Goal: Task Accomplishment & Management: Use online tool/utility

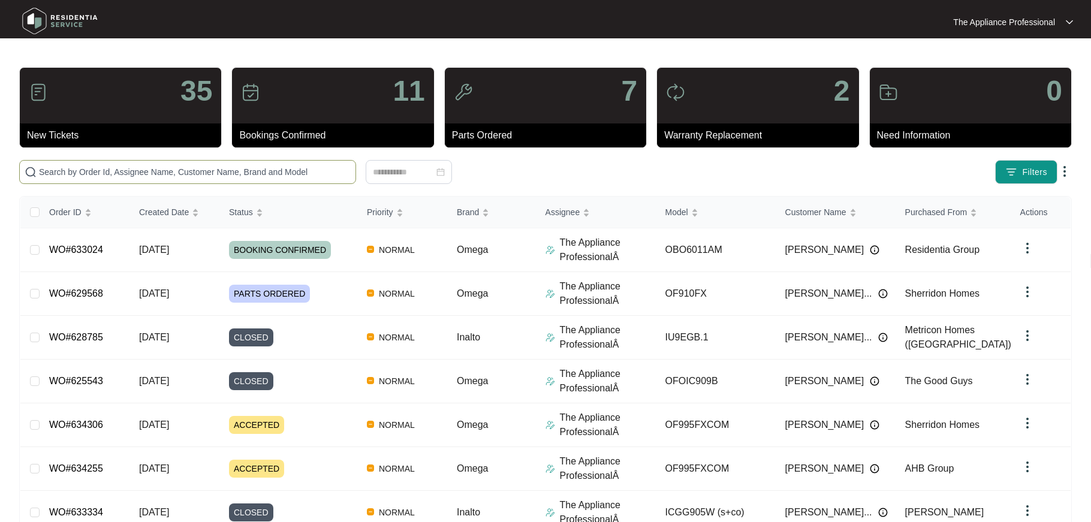
click at [106, 171] on input "text" at bounding box center [195, 171] width 312 height 13
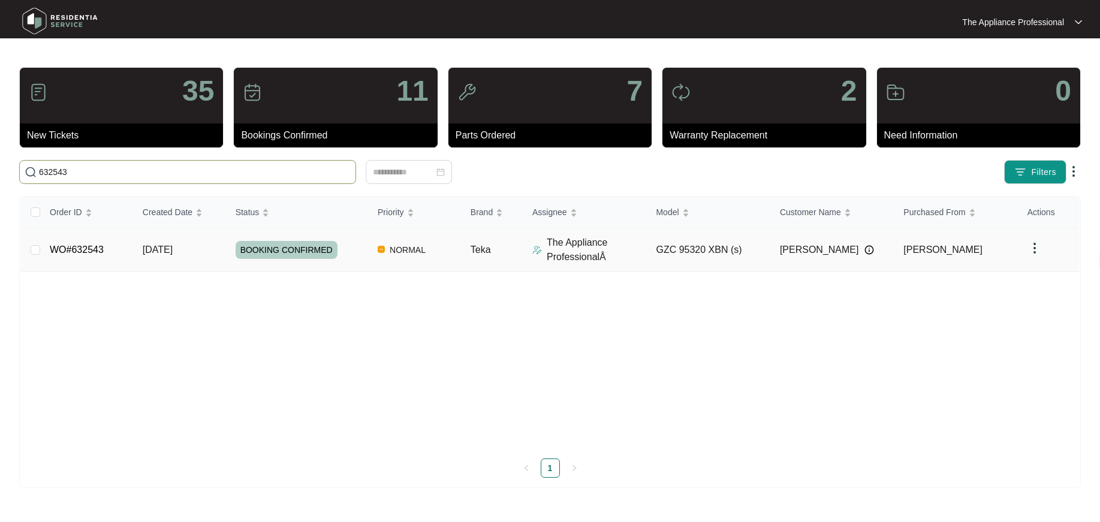
type input "632543"
click at [84, 248] on link "WO#632543" at bounding box center [77, 250] width 54 height 10
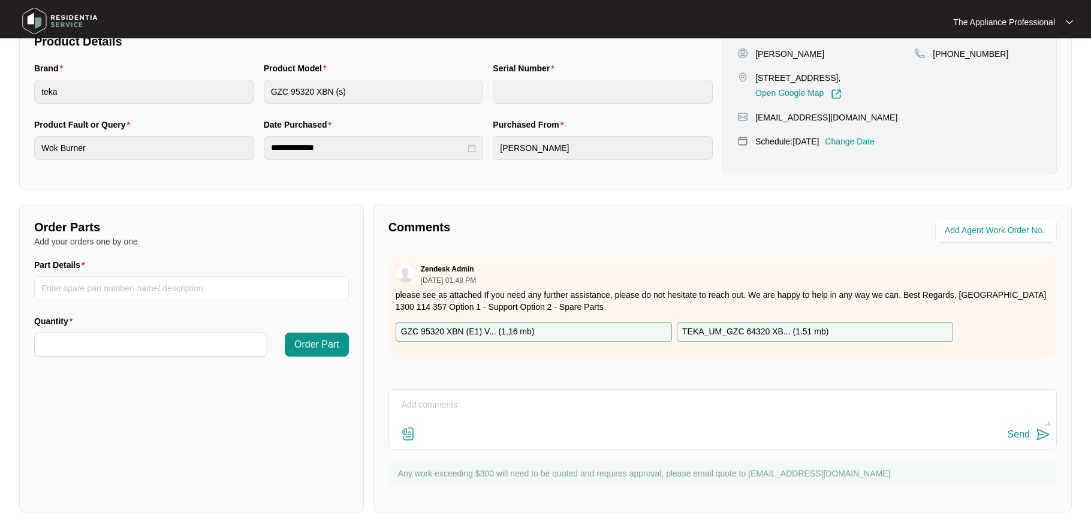
scroll to position [273, 0]
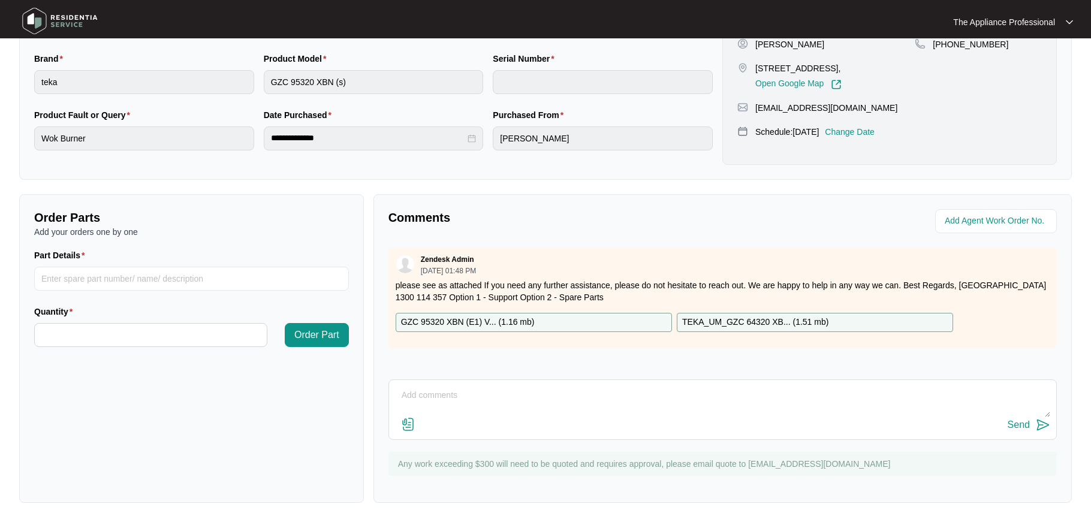
click at [442, 406] on textarea at bounding box center [722, 401] width 655 height 31
type textarea "Reset wok Tc and advised to run burner first before placing pot on top to get t…"
click at [1029, 425] on div "Send" at bounding box center [1019, 425] width 22 height 11
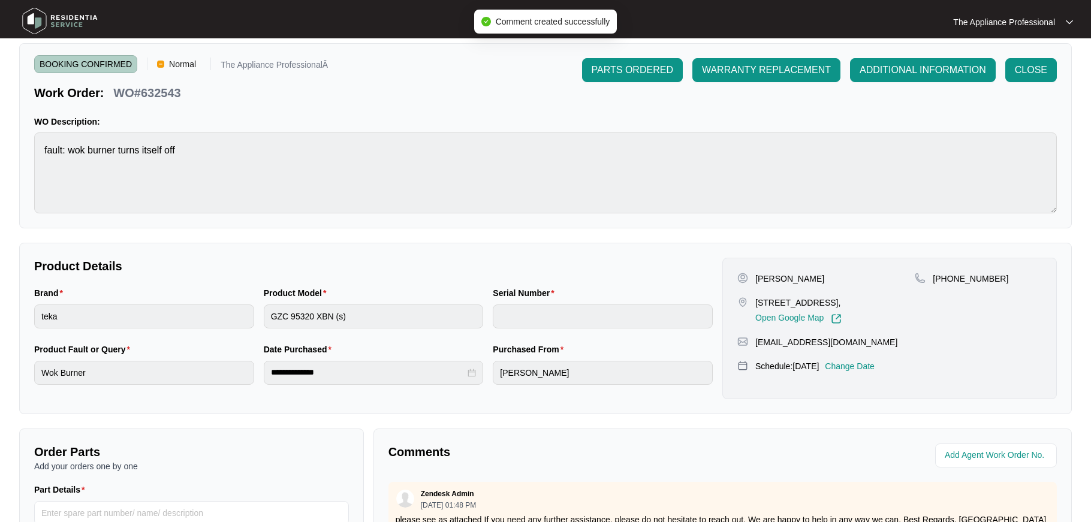
scroll to position [0, 0]
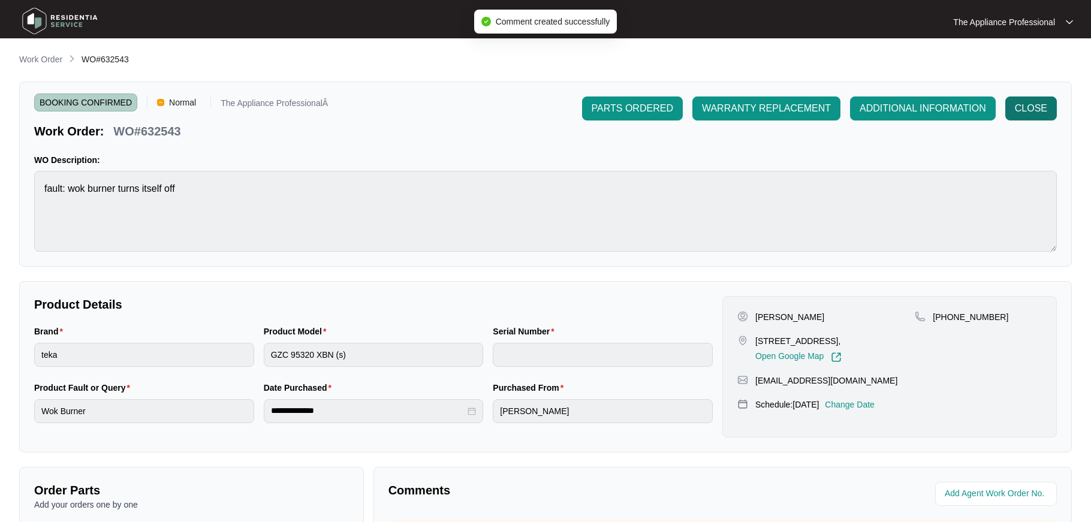
click at [1028, 110] on span "CLOSE" at bounding box center [1031, 108] width 32 height 14
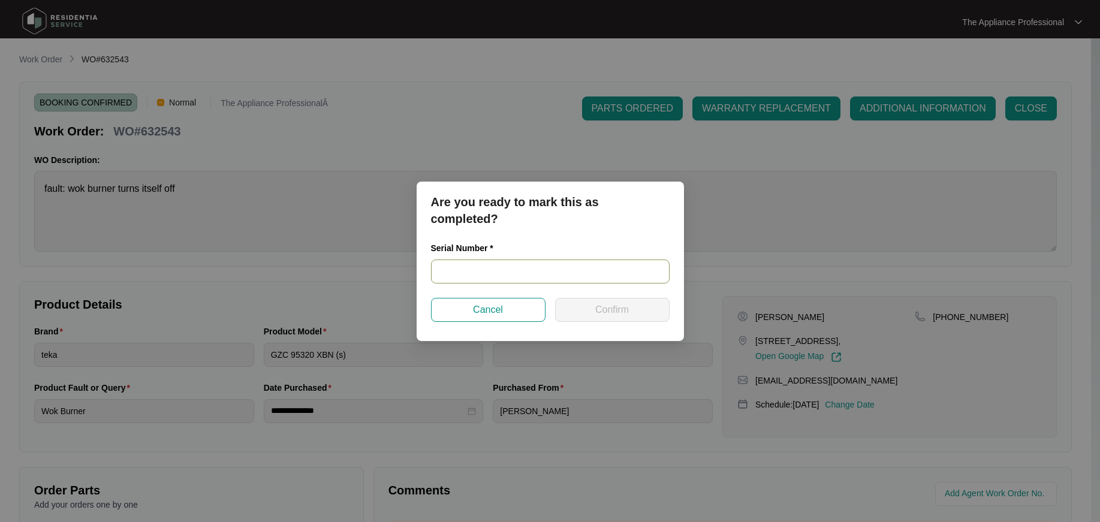
click at [449, 270] on input "text" at bounding box center [550, 272] width 239 height 24
type input "NA"
click at [601, 308] on span "Confirm" at bounding box center [612, 310] width 34 height 14
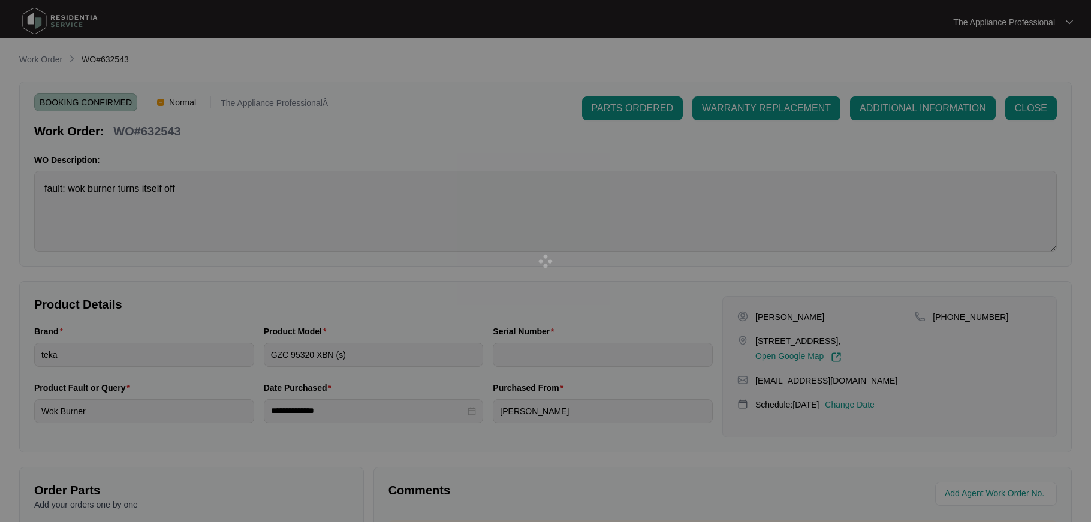
type input "NA"
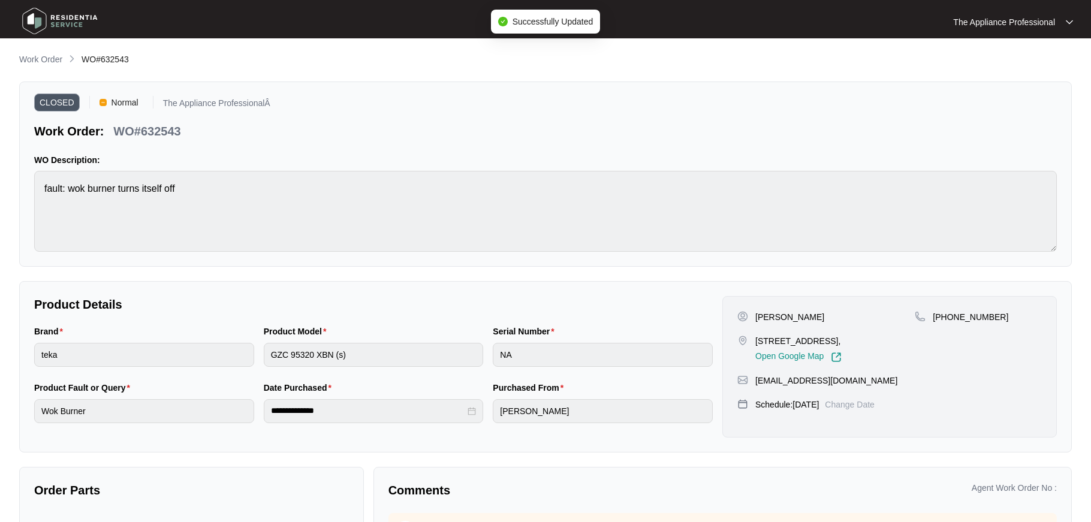
click at [36, 25] on img at bounding box center [60, 21] width 84 height 36
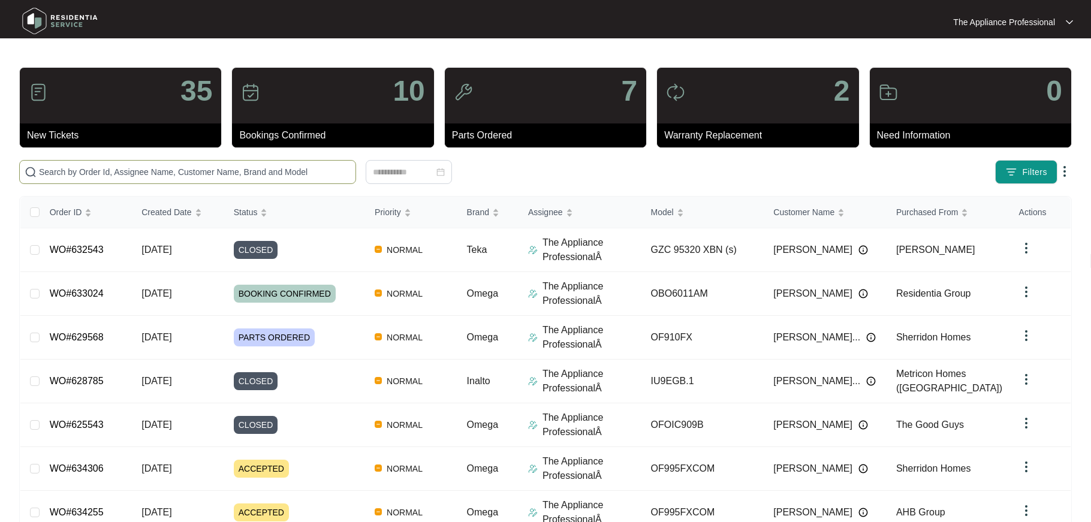
click at [152, 177] on input "text" at bounding box center [195, 171] width 312 height 13
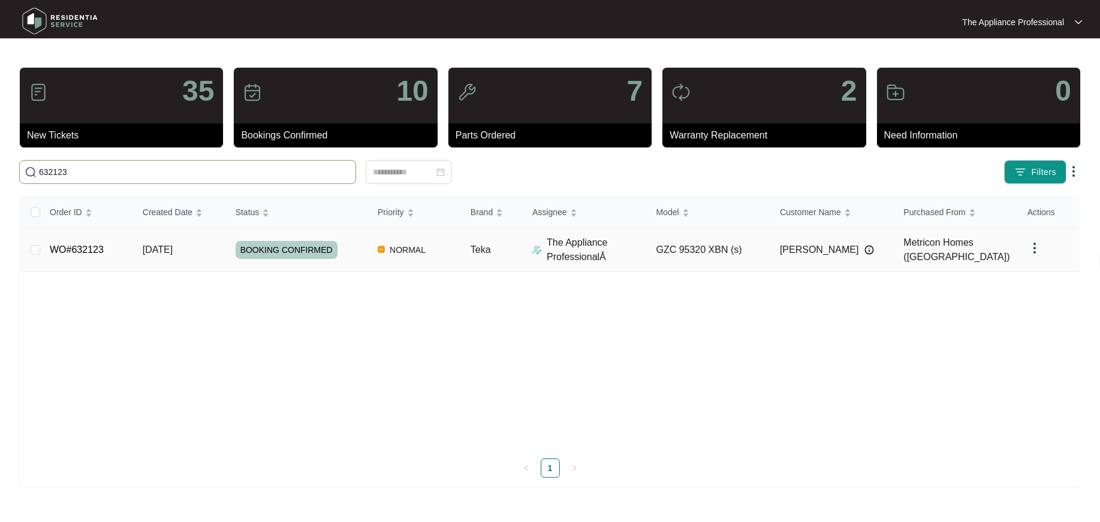
type input "632123"
click at [99, 246] on link "WO#632123" at bounding box center [77, 250] width 54 height 10
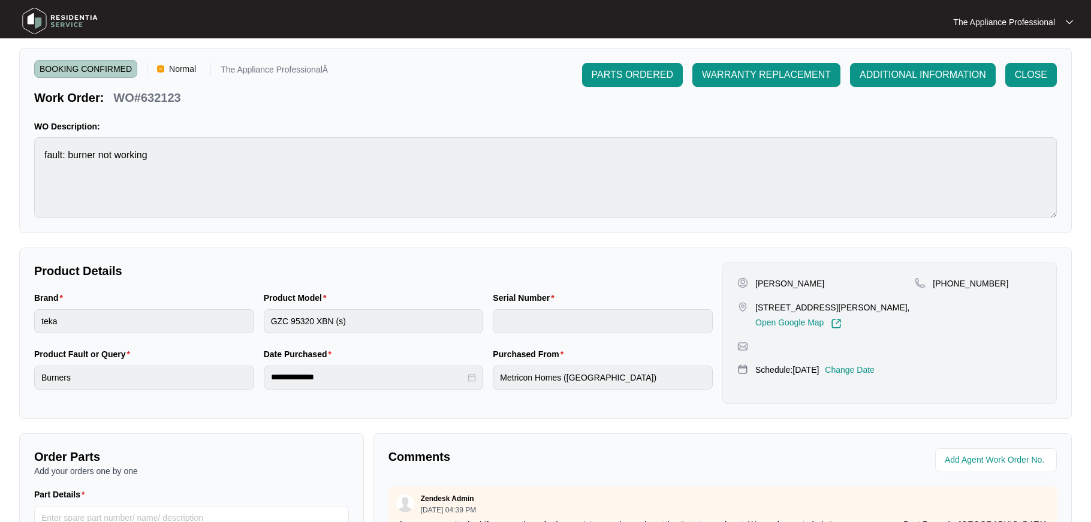
scroll to position [233, 0]
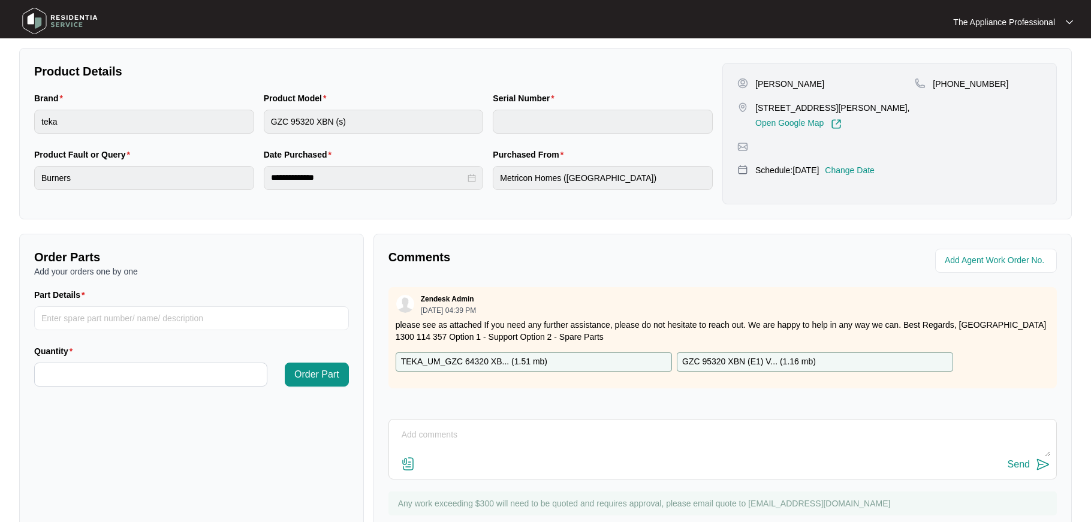
click at [447, 431] on textarea at bounding box center [722, 441] width 655 height 31
type textarea "Found wok tc loose and refitted. Also found that base had fallen into cavity ca…"
click at [413, 465] on img at bounding box center [408, 464] width 14 height 14
click at [0, 0] on input "file" at bounding box center [0, 0] width 0 height 0
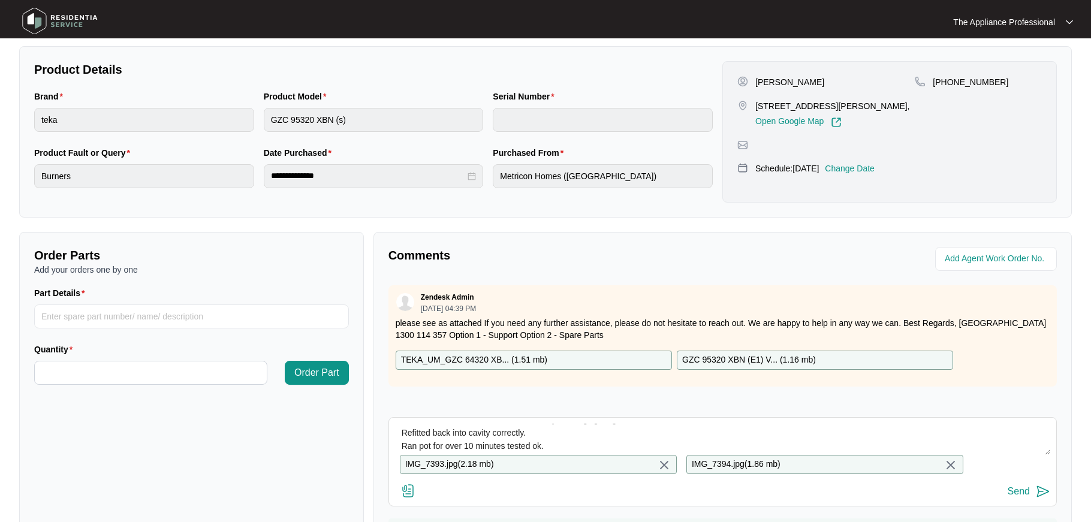
scroll to position [236, 0]
click at [456, 464] on p "IMG_7393.jpg ( 2.18 mb )" at bounding box center [449, 463] width 89 height 13
click at [502, 465] on div "IMG_7393.jpg ( 2.18 mb )" at bounding box center [538, 463] width 277 height 19
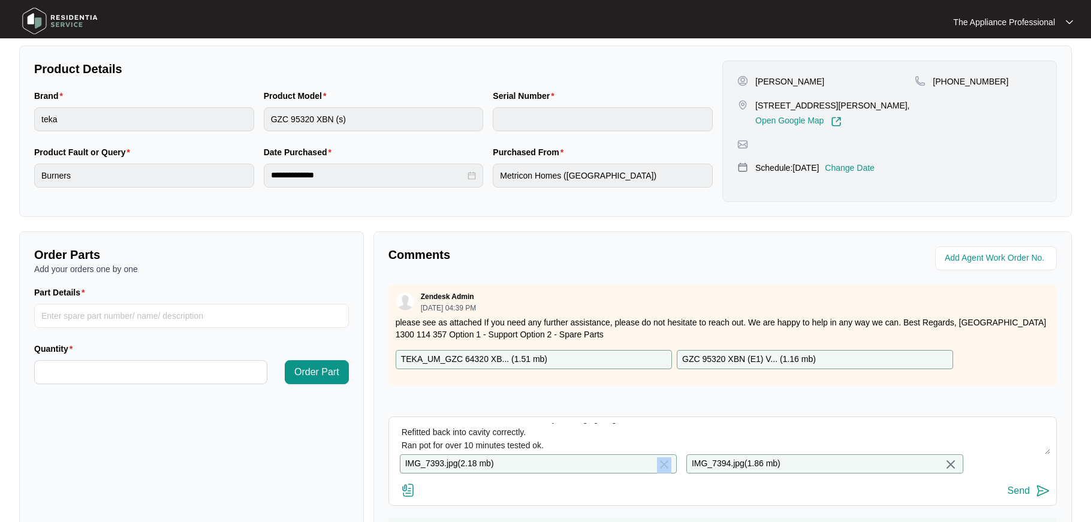
click at [1022, 496] on div "Send" at bounding box center [1019, 491] width 22 height 11
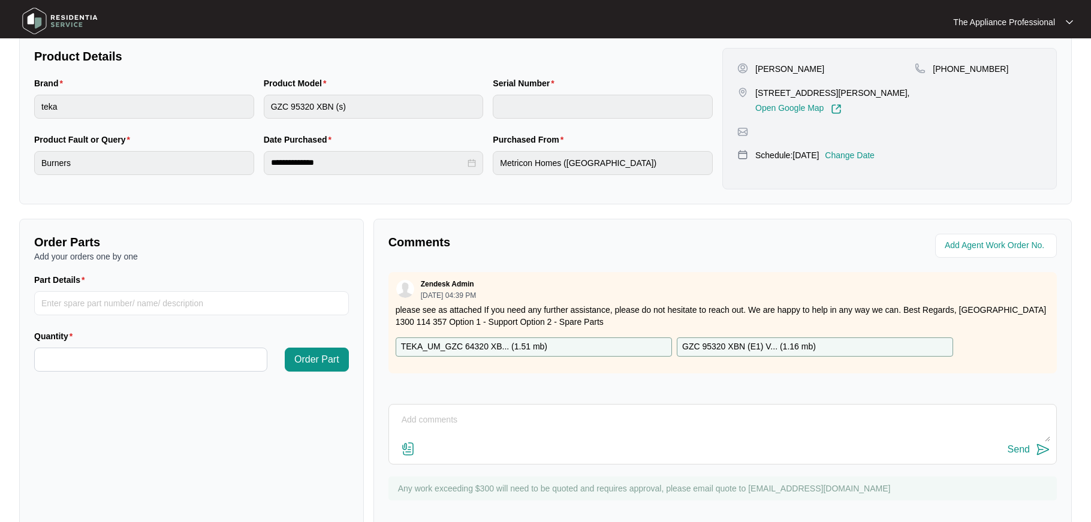
scroll to position [267, 0]
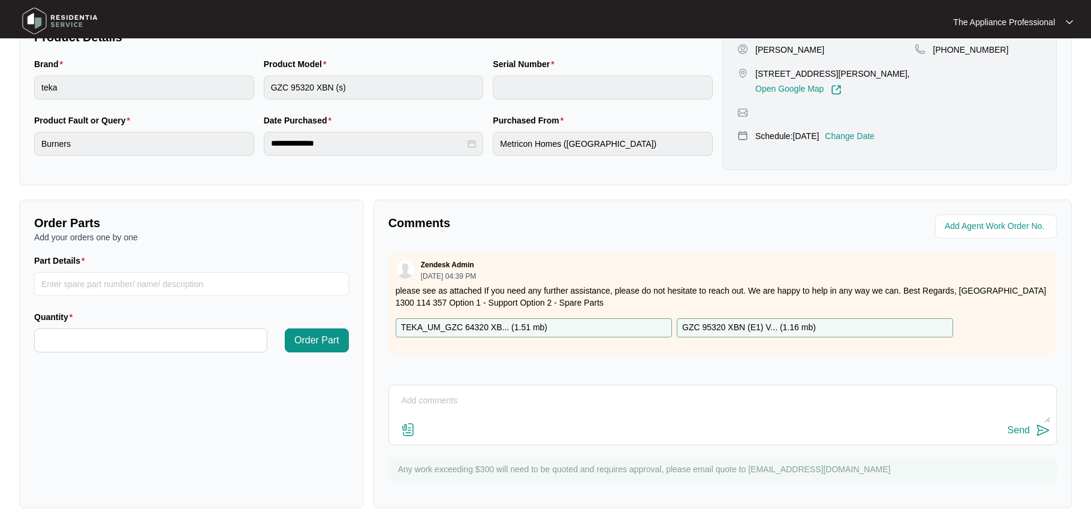
drag, startPoint x: 1050, startPoint y: 410, endPoint x: 1048, endPoint y: 399, distance: 11.1
click at [1048, 399] on div "Send" at bounding box center [723, 415] width 669 height 61
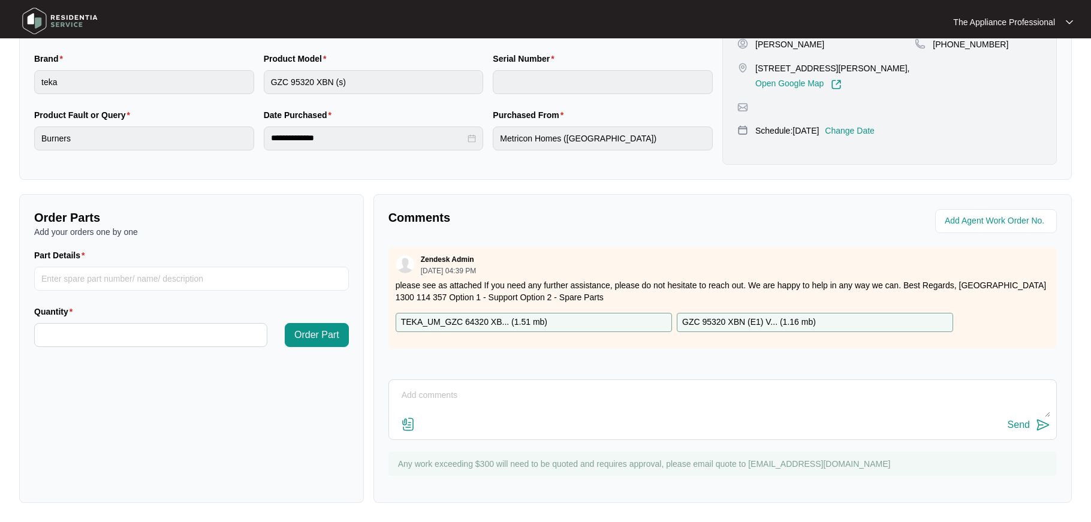
click at [959, 297] on p "please see as attached If you need any further assistance, please do not hesita…" at bounding box center [723, 291] width 654 height 24
click at [1025, 426] on div "Send" at bounding box center [1019, 425] width 22 height 11
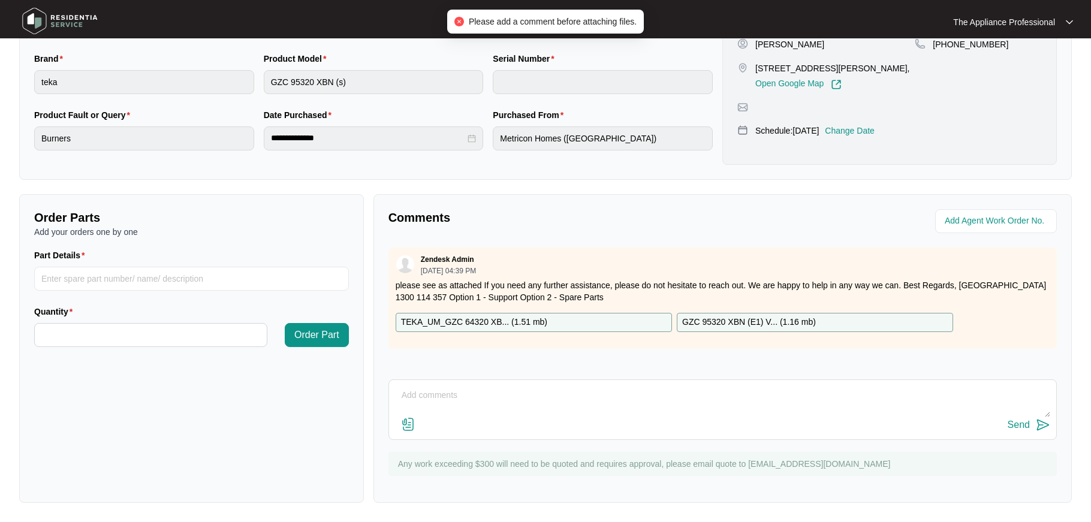
click at [561, 381] on div "Send" at bounding box center [723, 410] width 669 height 61
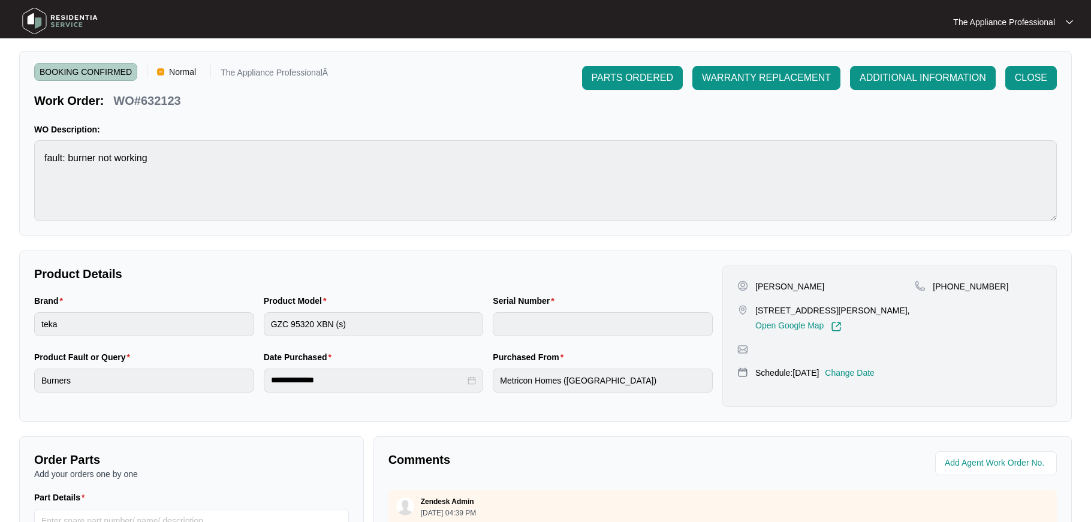
scroll to position [0, 0]
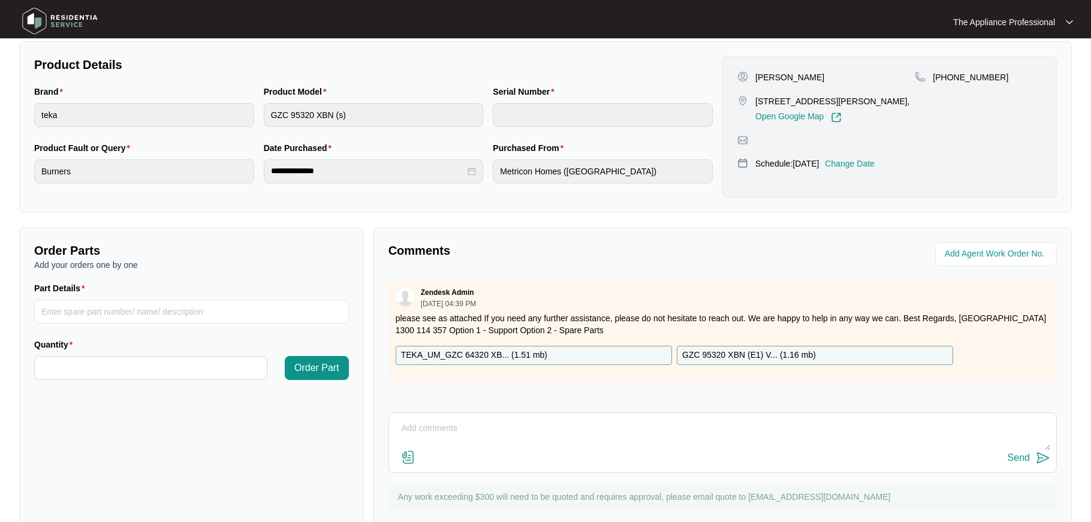
scroll to position [273, 0]
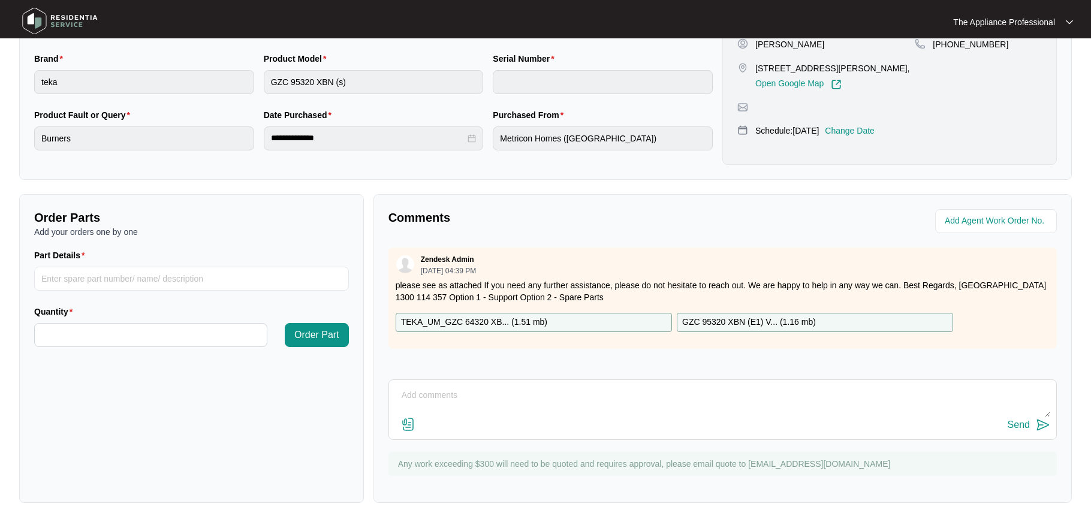
click at [622, 395] on textarea at bounding box center [722, 401] width 655 height 31
click at [522, 305] on div "Zendesk Admin 08/25/2025 at 04:39 PM please see as attached If you need any fur…" at bounding box center [723, 298] width 669 height 101
click at [529, 342] on div "Zendesk Admin 08/25/2025 at 04:39 PM please see as attached If you need any fur…" at bounding box center [723, 298] width 669 height 101
click at [784, 418] on div "Send" at bounding box center [722, 425] width 655 height 16
click at [444, 391] on textarea at bounding box center [722, 401] width 655 height 31
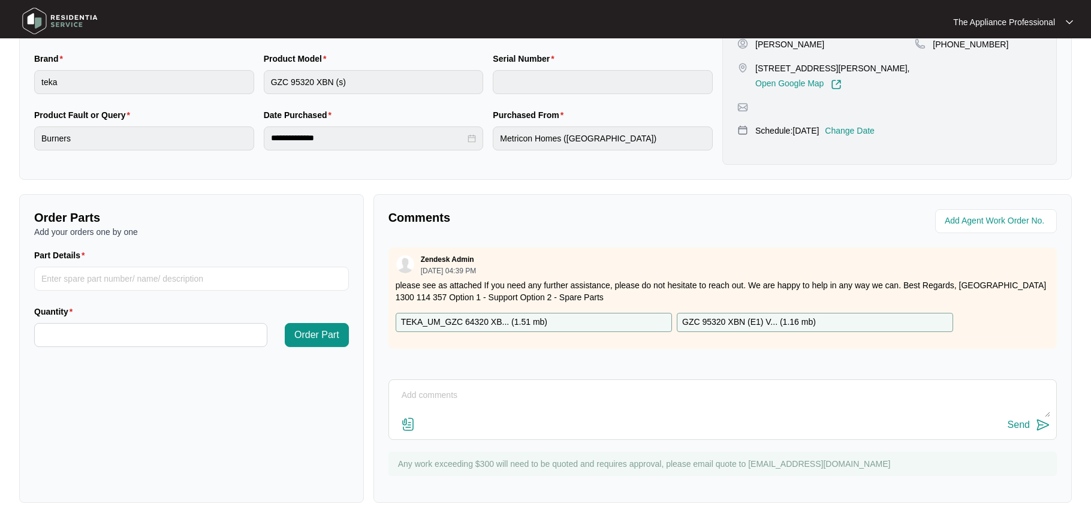
click at [411, 424] on img at bounding box center [408, 424] width 14 height 14
click at [0, 0] on input "file" at bounding box center [0, 0] width 0 height 0
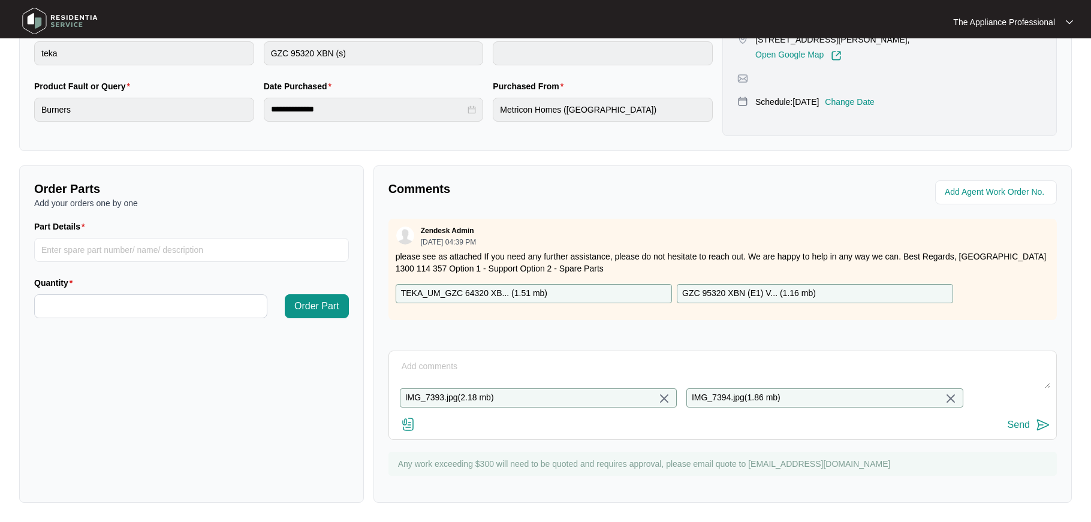
scroll to position [311, 0]
click at [454, 359] on textarea at bounding box center [722, 372] width 655 height 31
type textarea "Found wok TC loose and refitted and ran pot for over 10 minutes tested ok. Also…"
click at [1012, 424] on div "Send" at bounding box center [1019, 425] width 22 height 11
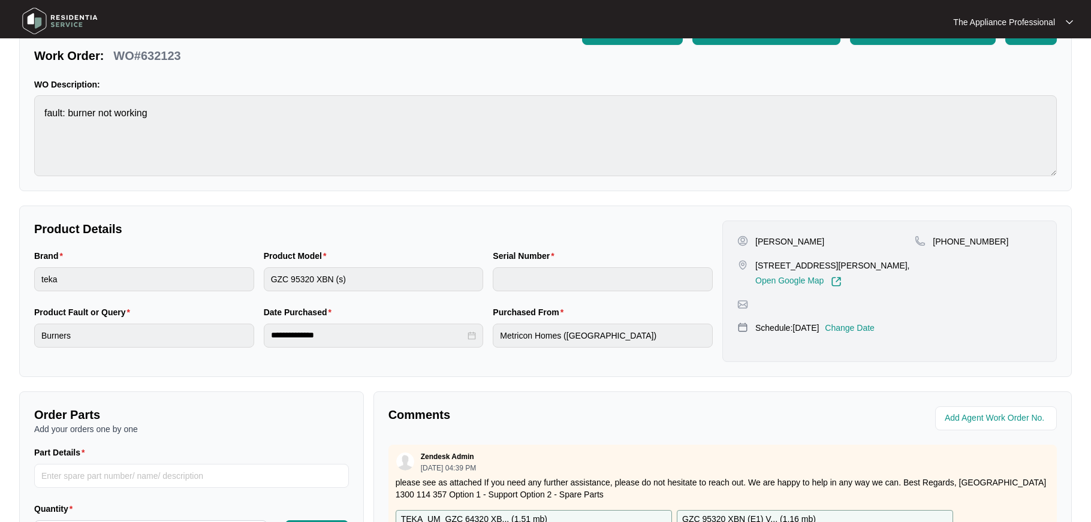
scroll to position [0, 0]
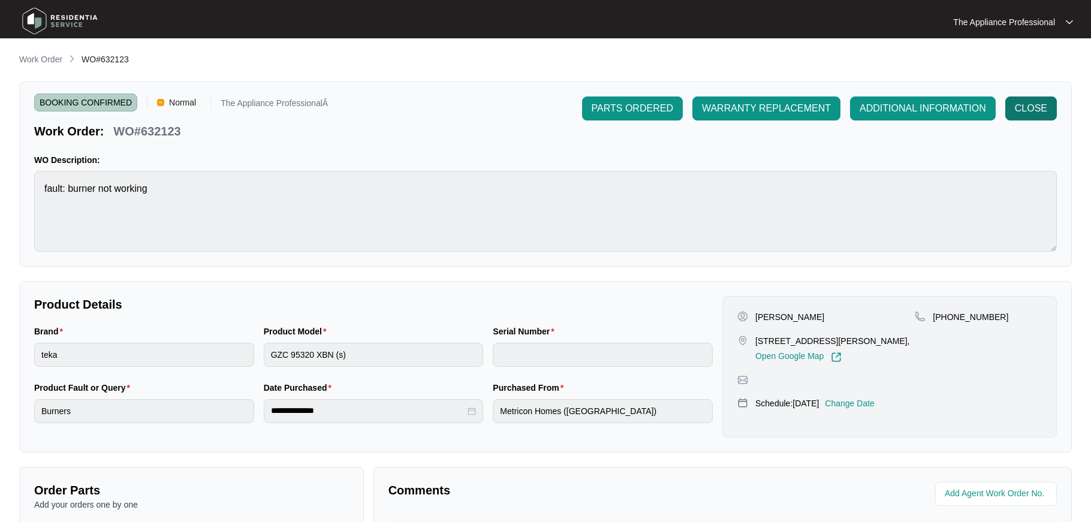
click at [1029, 117] on button "CLOSE" at bounding box center [1031, 109] width 52 height 24
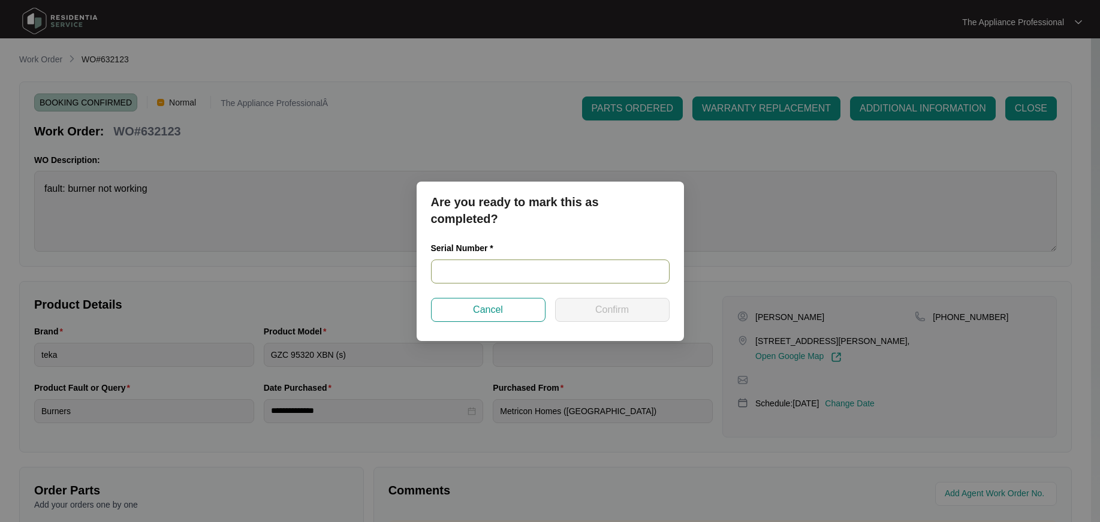
click at [501, 268] on input "text" at bounding box center [550, 272] width 239 height 24
type input "na"
click at [588, 305] on button "Confirm" at bounding box center [612, 310] width 115 height 24
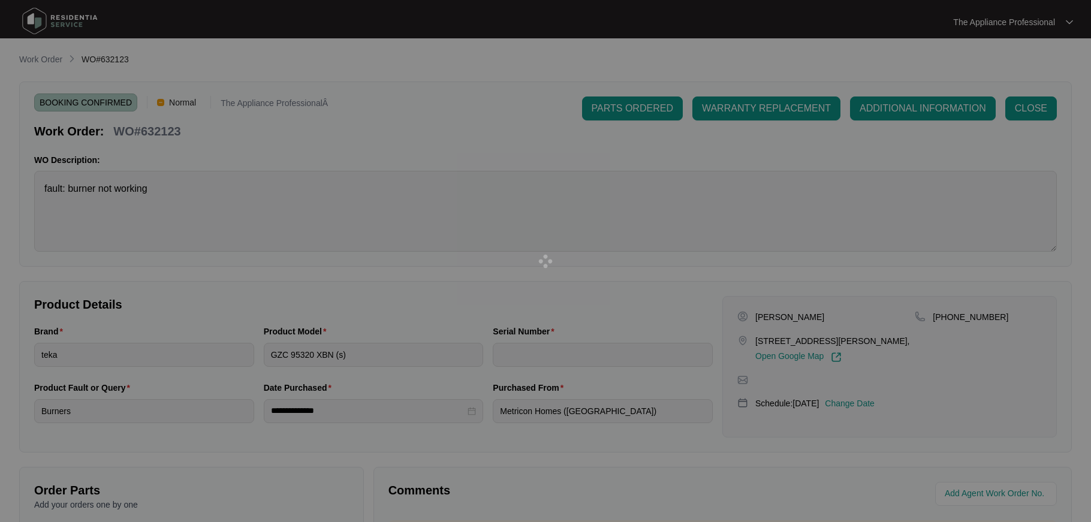
type input "na"
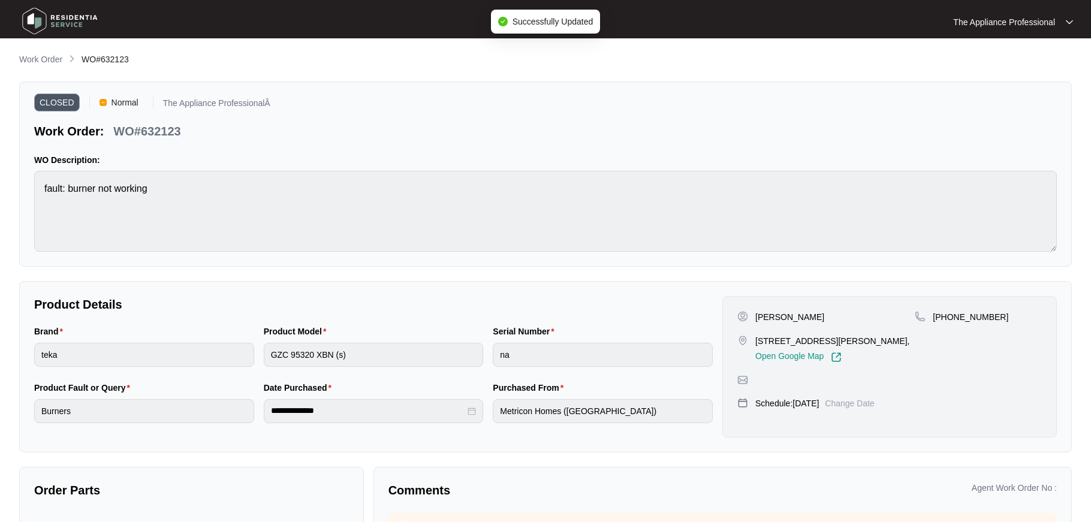
click at [35, 23] on img at bounding box center [60, 21] width 84 height 36
